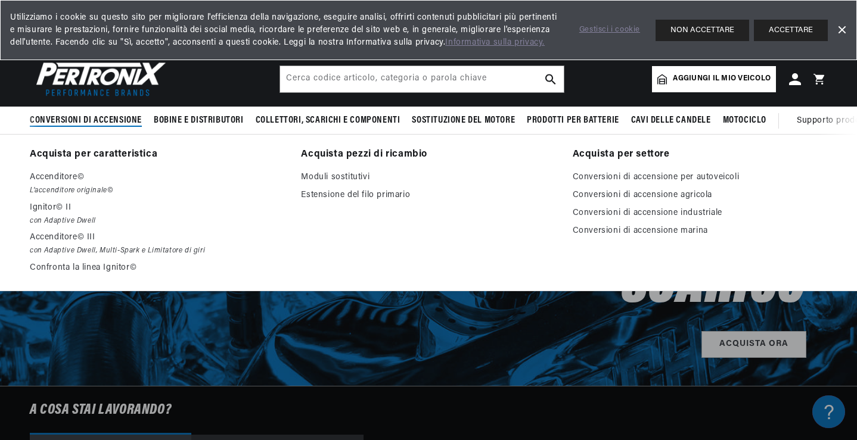
click at [112, 122] on font "Conversioni di accensione" at bounding box center [86, 121] width 112 height 10
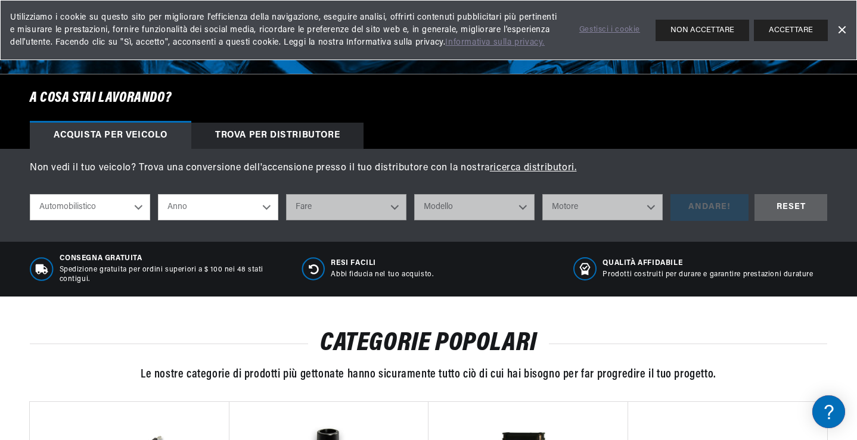
scroll to position [317, 0]
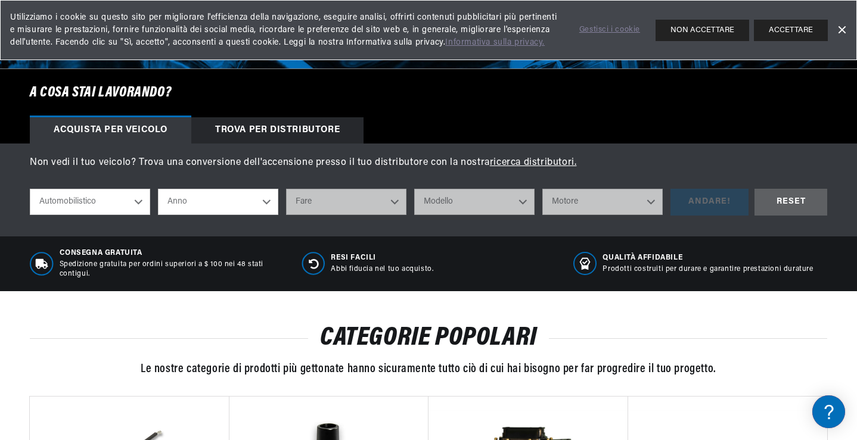
click at [145, 202] on select "Automobilistico [GEOGRAPHIC_DATA] Industriale [GEOGRAPHIC_DATA] Motociclo" at bounding box center [90, 202] width 120 height 26
click at [30, 190] on select "Automobilistico [GEOGRAPHIC_DATA] Industriale [GEOGRAPHIC_DATA] Motociclo" at bounding box center [90, 202] width 120 height 26
click at [267, 200] on select "Anno 2022 2021 2020 2019 2018 2017 2016 2015 2014 2013 2012 2011 2010 2009 2008…" at bounding box center [218, 202] width 120 height 26
select select "1977"
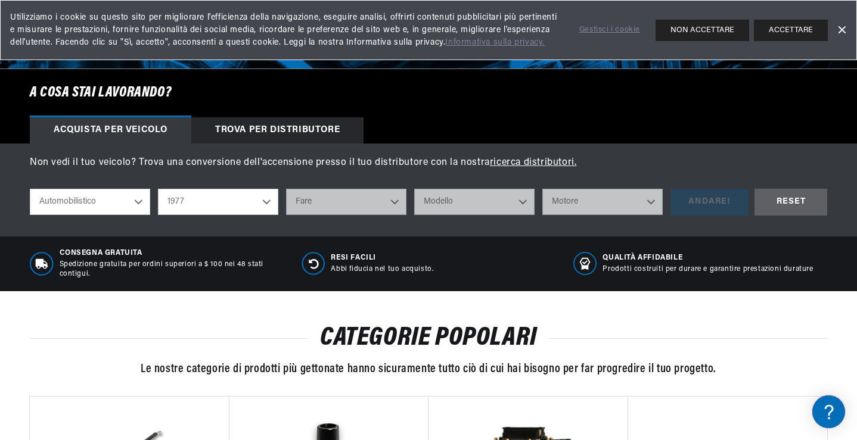
click at [158, 190] on select "Anno 2022 2021 2020 2019 2018 2017 2016 2015 2014 2013 2012 2011 2010 2009 2008…" at bounding box center [218, 202] width 120 height 26
select select "1977"
click at [394, 201] on select "Fare Alfa Romeo American Motors Audi Avanti BMW Buick Cadillac Checker Chevrole…" at bounding box center [346, 202] width 120 height 26
select select "Volkswagen"
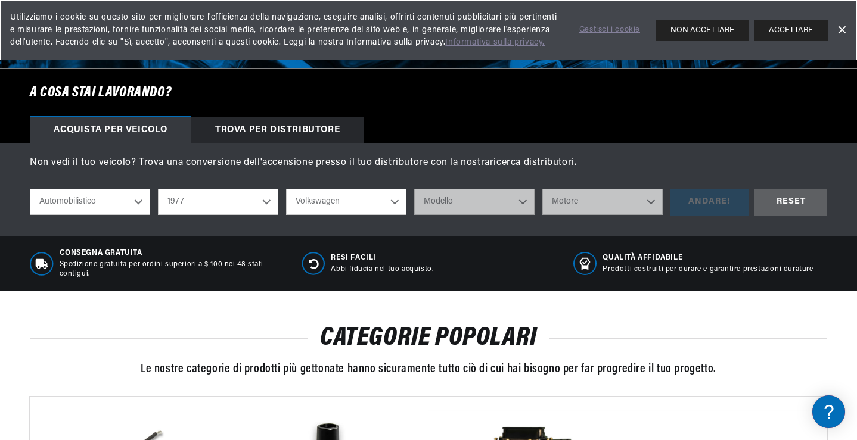
click at [286, 190] on select "Fare Alfa Romeo American Motors Audi Avanti BMW Buick Cadillac Checker Chevrole…" at bounding box center [346, 202] width 120 height 26
select select "Volkswagen"
click at [525, 200] on select "Modello Beetle [GEOGRAPHIC_DATA] Dasher Rabbit [GEOGRAPHIC_DATA] Super Beetle" at bounding box center [474, 202] width 120 height 26
select select "Dasher"
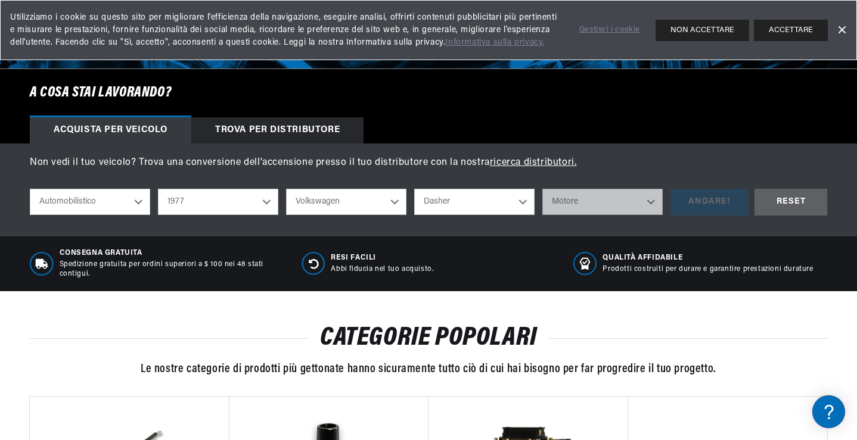
click at [414, 190] on select "Modello Beetle [GEOGRAPHIC_DATA] Dasher Rabbit [GEOGRAPHIC_DATA] Super Beetle" at bounding box center [474, 202] width 120 height 26
select select "Dasher"
click at [647, 199] on select "Motore 1.5L 1.6L 4" at bounding box center [602, 202] width 120 height 26
select select "1.6L"
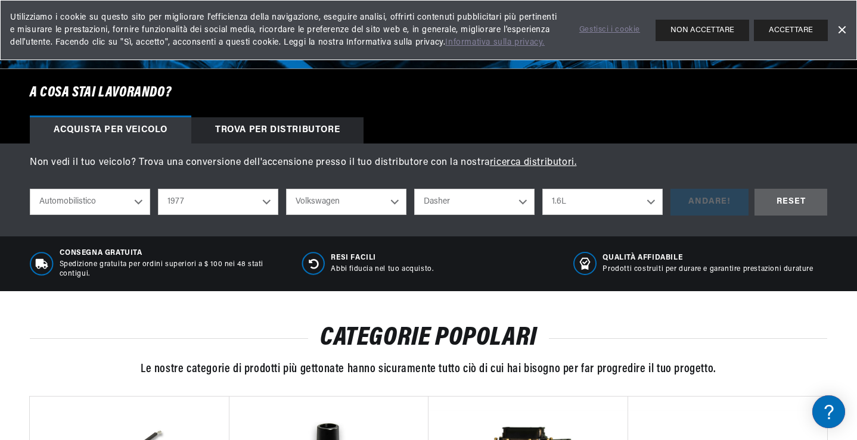
click at [543, 190] on select "Motore 1.5L 1.6L 4" at bounding box center [602, 202] width 120 height 26
select select "1.6L"
click at [524, 201] on select "Beetle [GEOGRAPHIC_DATA] Dasher Rabbit [GEOGRAPHIC_DATA] Super Beetle" at bounding box center [474, 202] width 120 height 26
click at [414, 190] on select "Beetle [GEOGRAPHIC_DATA] Dasher Rabbit [GEOGRAPHIC_DATA] Super Beetle" at bounding box center [474, 202] width 120 height 26
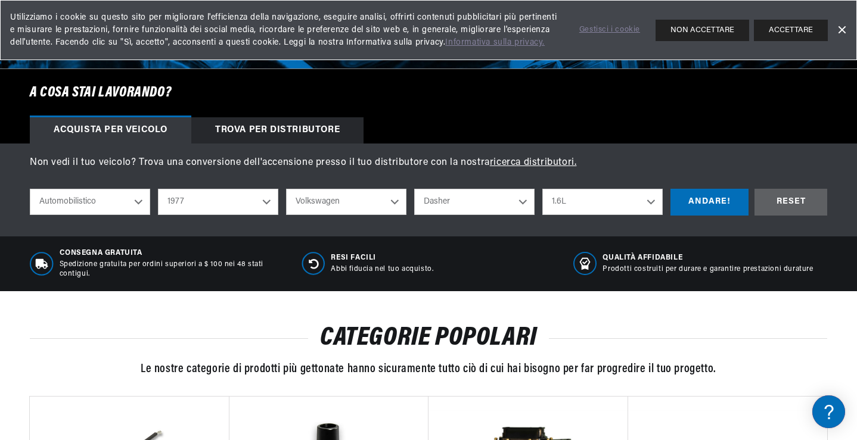
select select "Super-Beetle"
click at [730, 203] on div "ANDARE!" at bounding box center [709, 202] width 78 height 27
